Goal: Find specific page/section: Find specific page/section

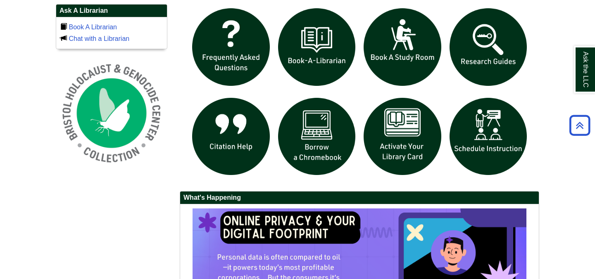
scroll to position [580, 0]
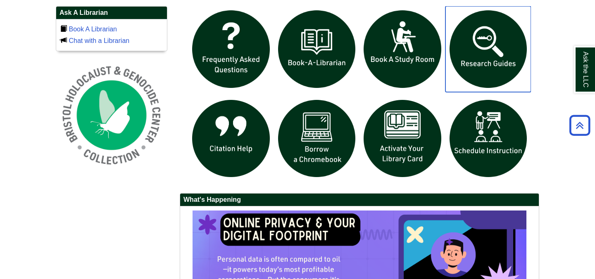
click at [473, 52] on img "slideshow" at bounding box center [488, 49] width 86 height 86
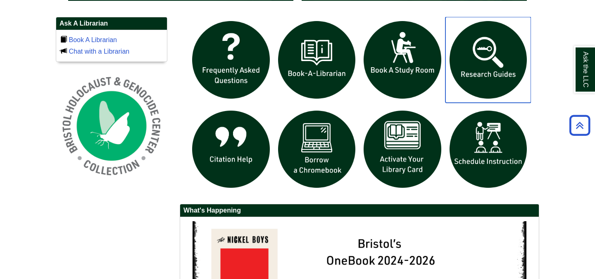
scroll to position [569, 0]
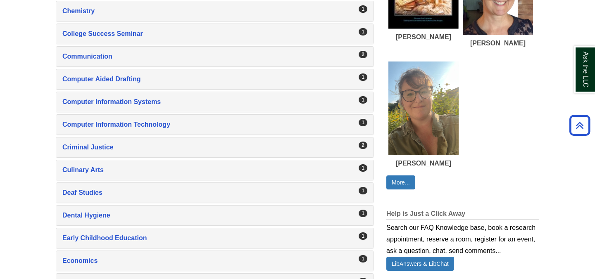
scroll to position [436, 0]
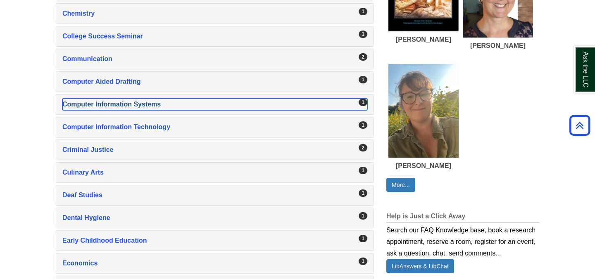
click at [89, 103] on div "Computer Information Systems , 1 guides" at bounding box center [214, 105] width 305 height 12
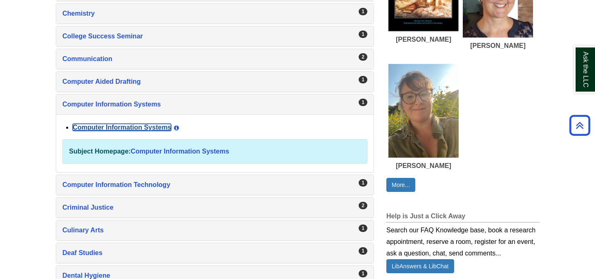
click at [103, 127] on link "Computer Information Systems" at bounding box center [122, 127] width 98 height 7
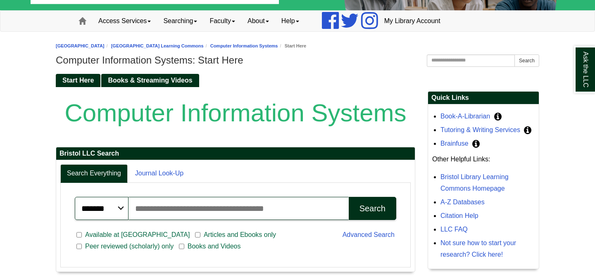
scroll to position [55, 0]
